Goal: Navigation & Orientation: Understand site structure

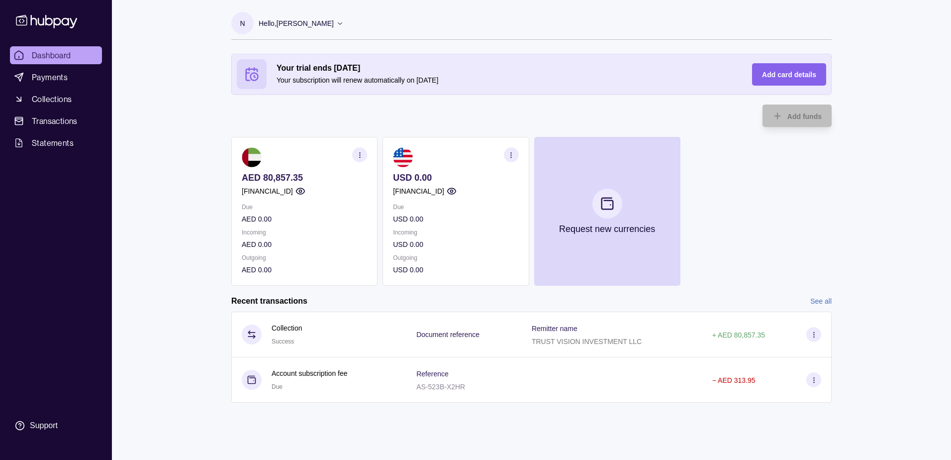
click at [279, 24] on p "Hello, [PERSON_NAME]" at bounding box center [296, 23] width 75 height 11
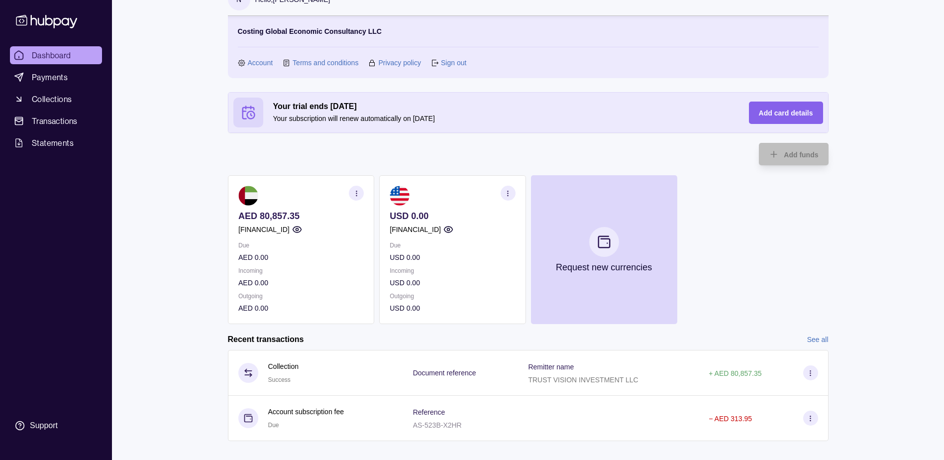
scroll to position [37, 0]
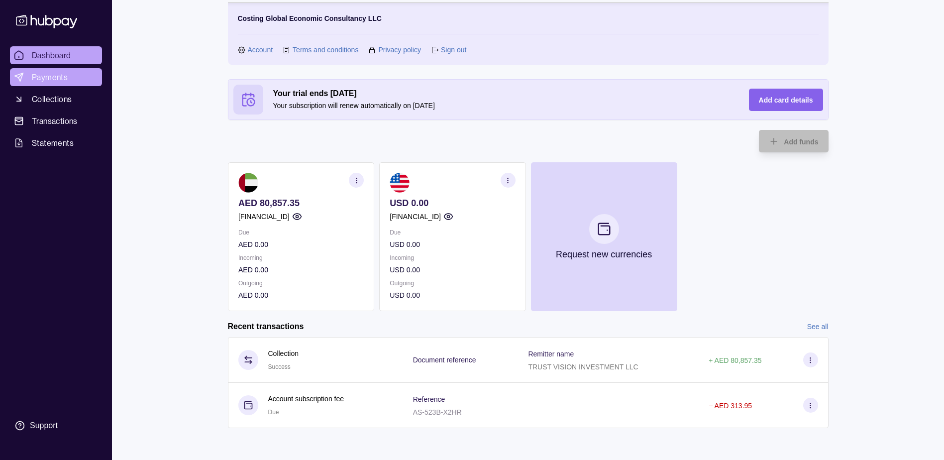
click at [56, 78] on span "Payments" at bounding box center [50, 77] width 36 height 12
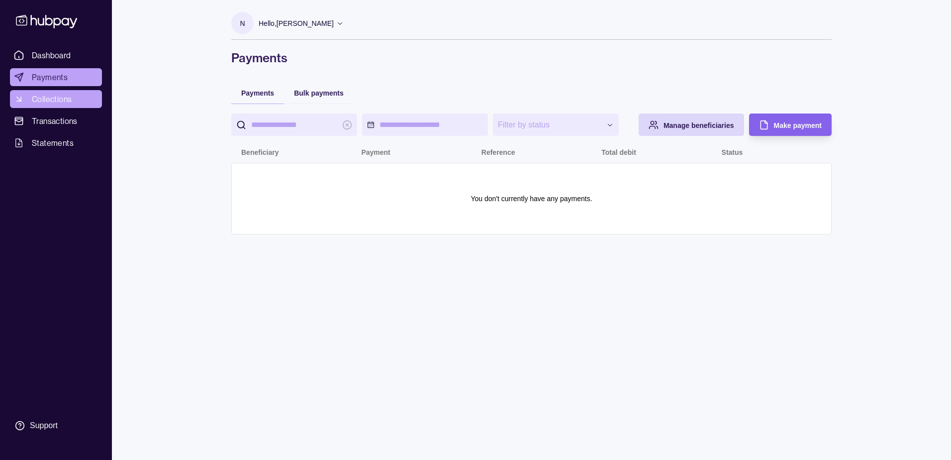
click at [52, 98] on span "Collections" at bounding box center [52, 99] width 40 height 12
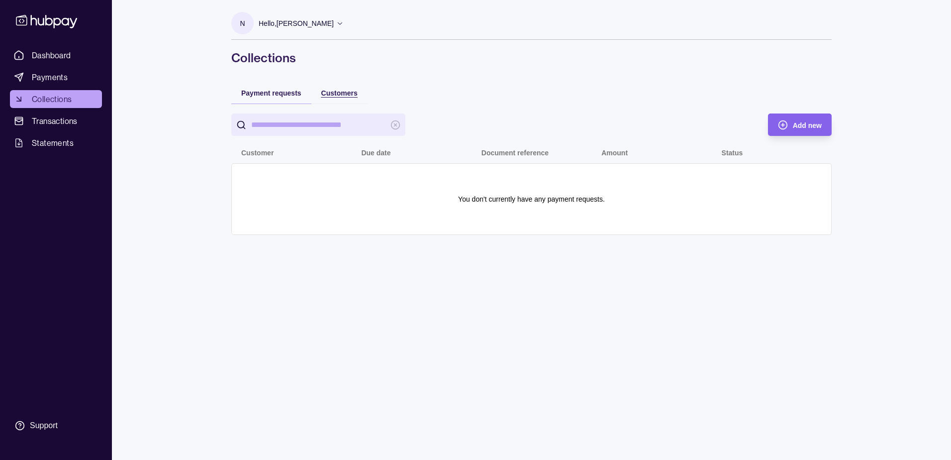
click at [342, 95] on span "Customers" at bounding box center [339, 93] width 36 height 8
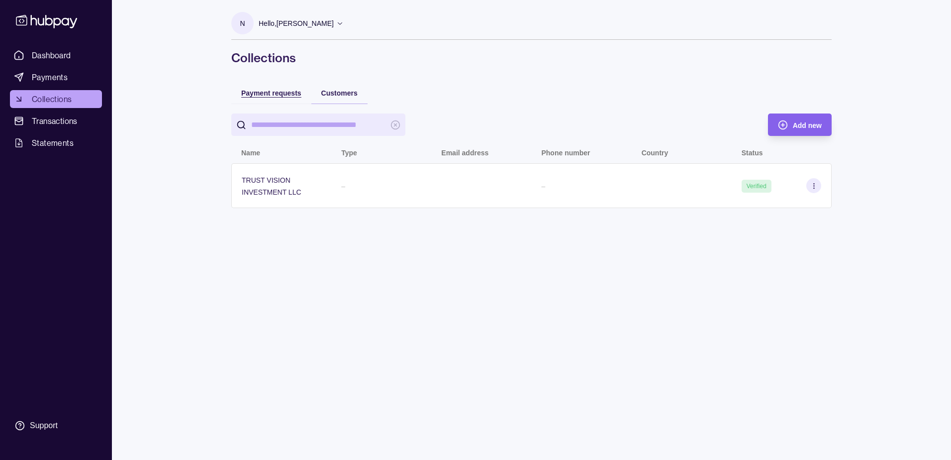
click at [261, 90] on span "Payment requests" at bounding box center [271, 93] width 60 height 8
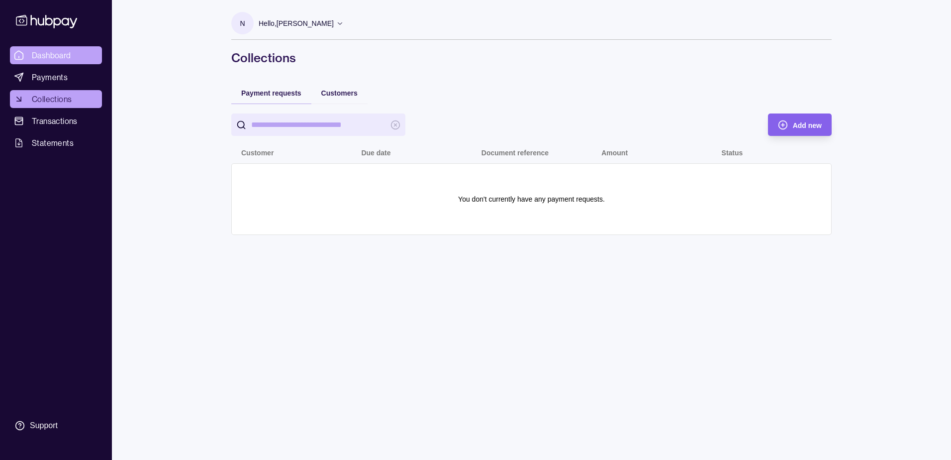
click at [42, 51] on span "Dashboard" at bounding box center [51, 55] width 39 height 12
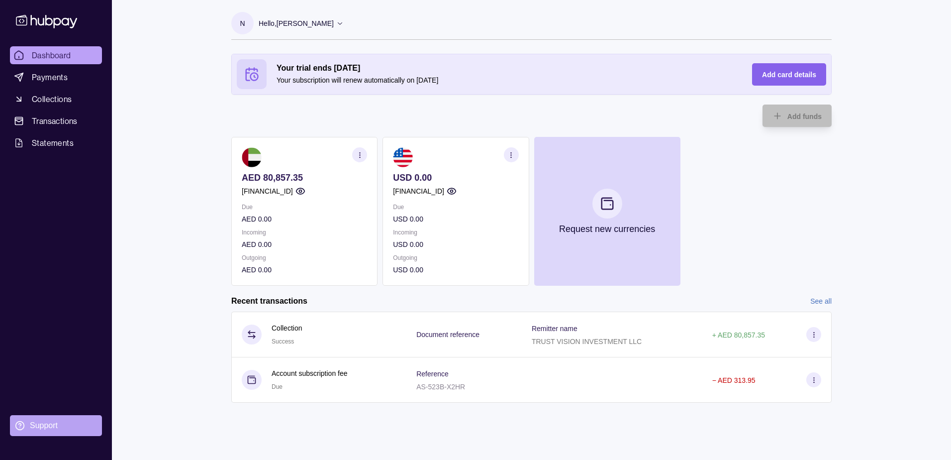
click at [41, 349] on section "Support" at bounding box center [56, 425] width 92 height 21
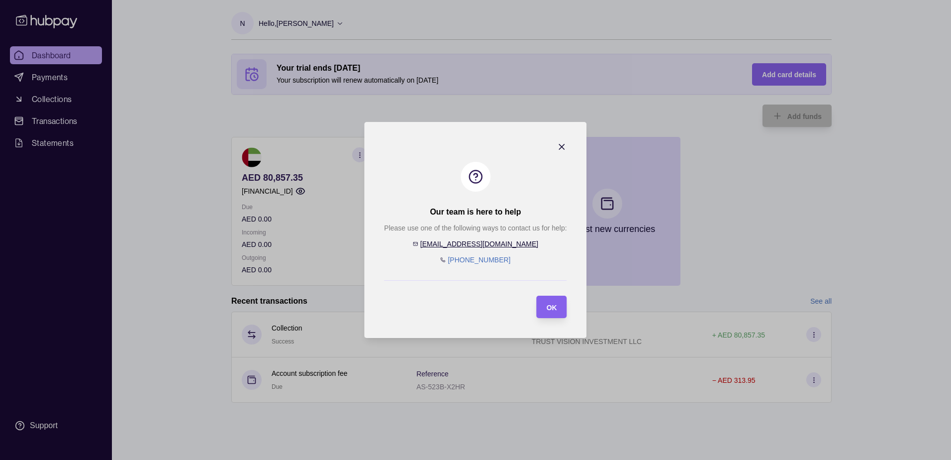
click at [377, 146] on icon "button" at bounding box center [562, 147] width 10 height 10
